Goal: Complete application form

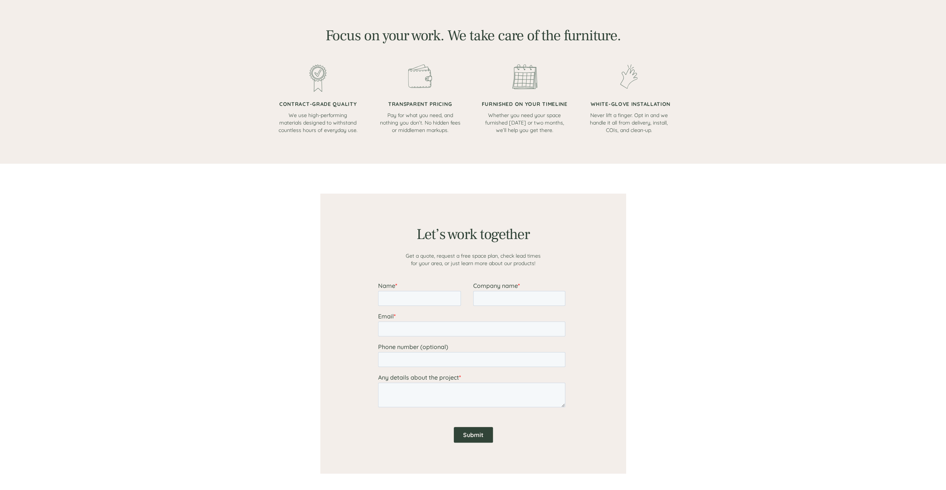
scroll to position [485, 0]
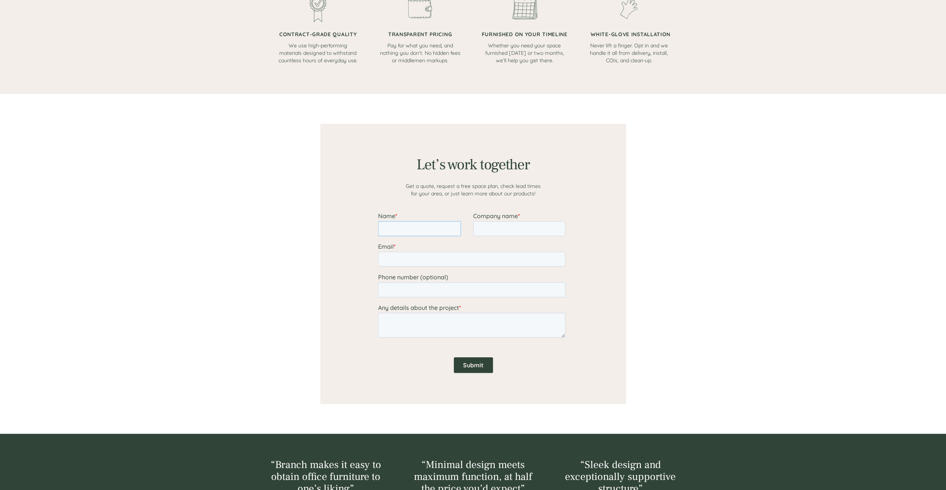
click at [406, 229] on input "Name *" at bounding box center [419, 228] width 83 height 15
type input "[PERSON_NAME]"
type input "Bay Area Installations INC"
type input "[EMAIL_ADDRESS][DOMAIN_NAME]"
type input "12082047742"
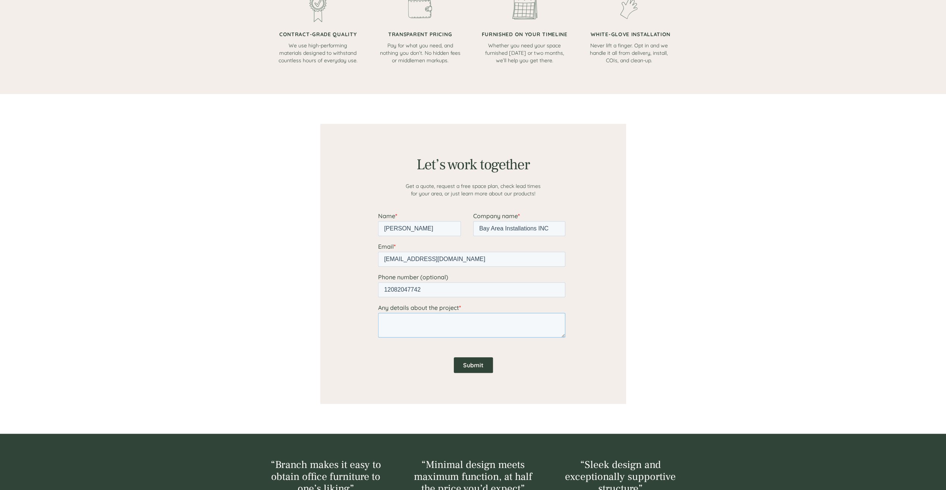
click at [417, 317] on textarea "Any details about the project *" at bounding box center [471, 325] width 187 height 25
paste textarea "[STREET_ADDRESS] [STREET_ADDRESS]"
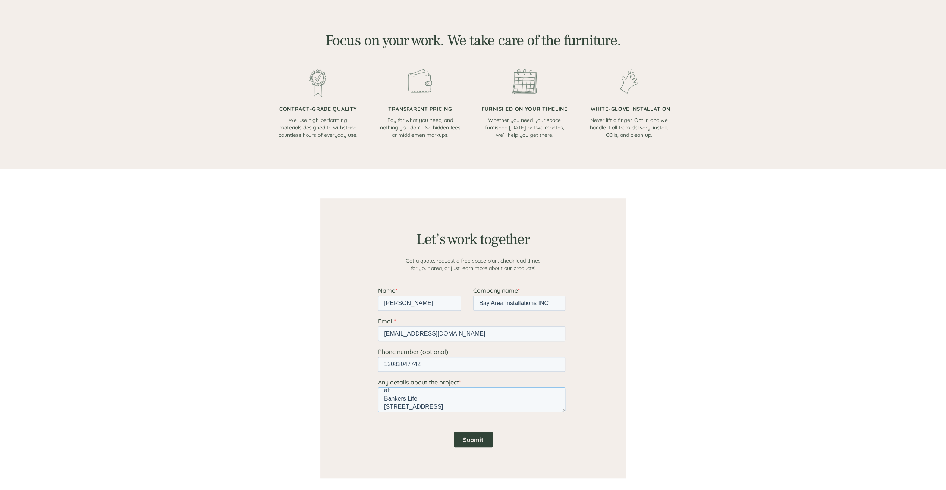
scroll to position [0, 0]
type textarea "Receive, deliver, uncarton, assemble and place two guest chairs at; Bankers Lif…"
drag, startPoint x: 62, startPoint y: 107, endPoint x: 285, endPoint y: 357, distance: 334.5
click at [284, 357] on div at bounding box center [472, 338] width 447 height 340
click at [472, 437] on input "Submit" at bounding box center [472, 440] width 39 height 16
